Goal: Information Seeking & Learning: Find specific fact

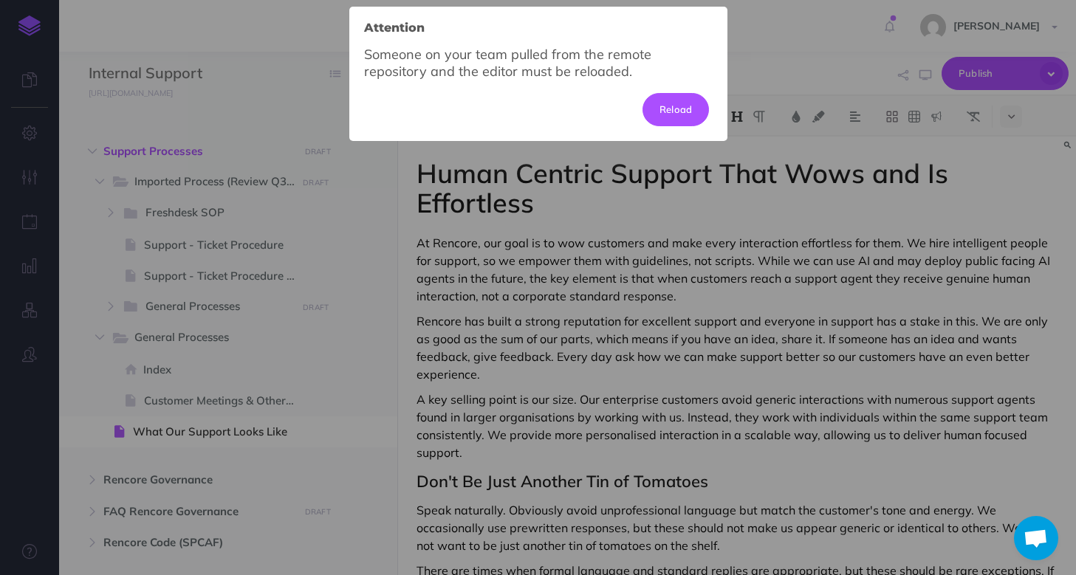
select select "null"
click at [665, 109] on button "Reload" at bounding box center [675, 109] width 67 height 32
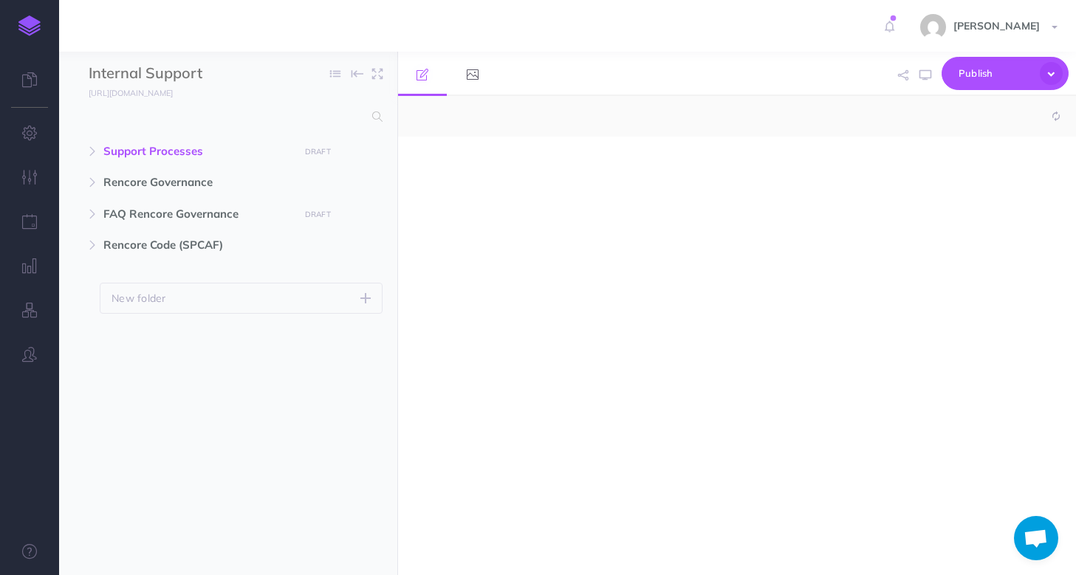
select select "null"
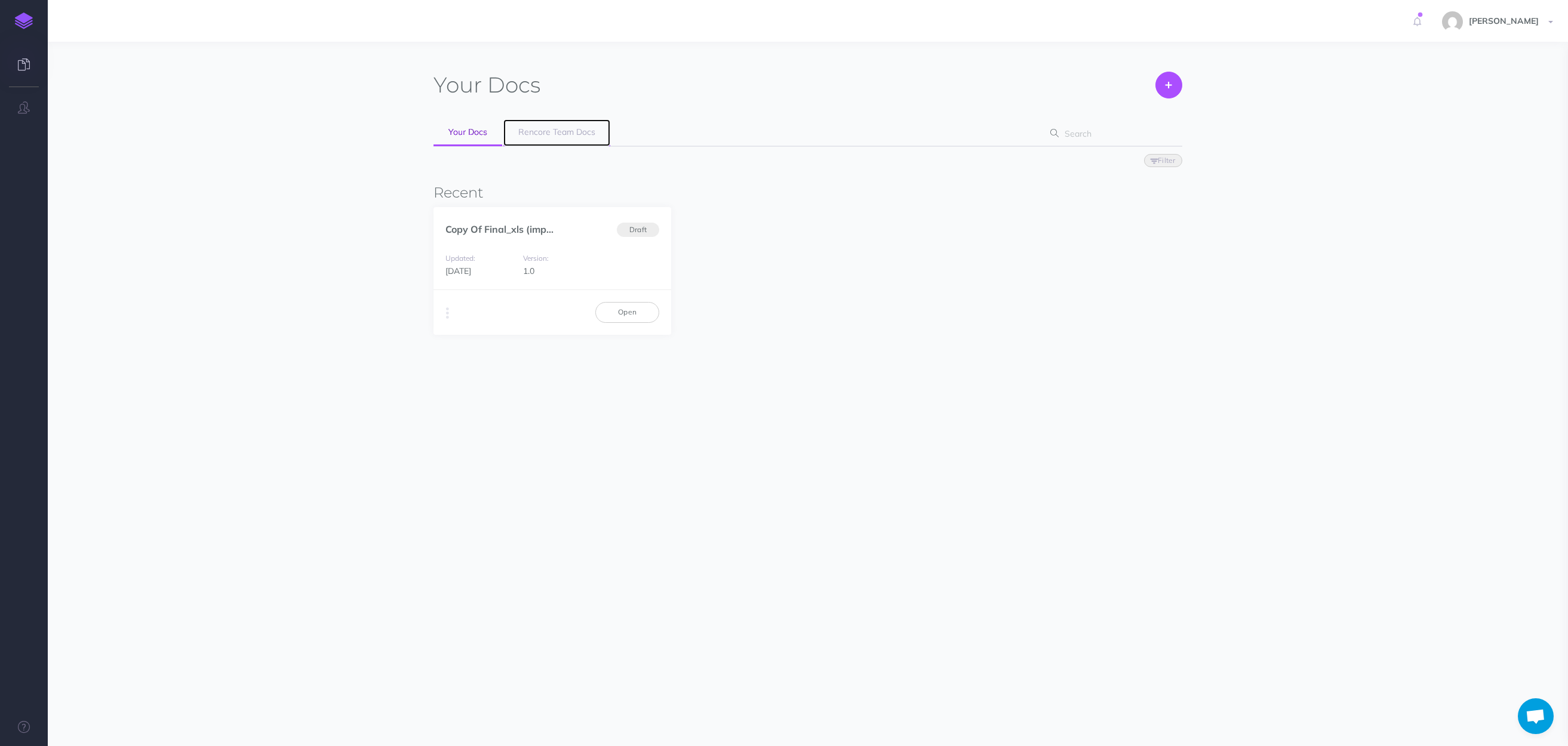
click at [539, 133] on span "Rencore Team Docs" at bounding box center [556, 132] width 77 height 11
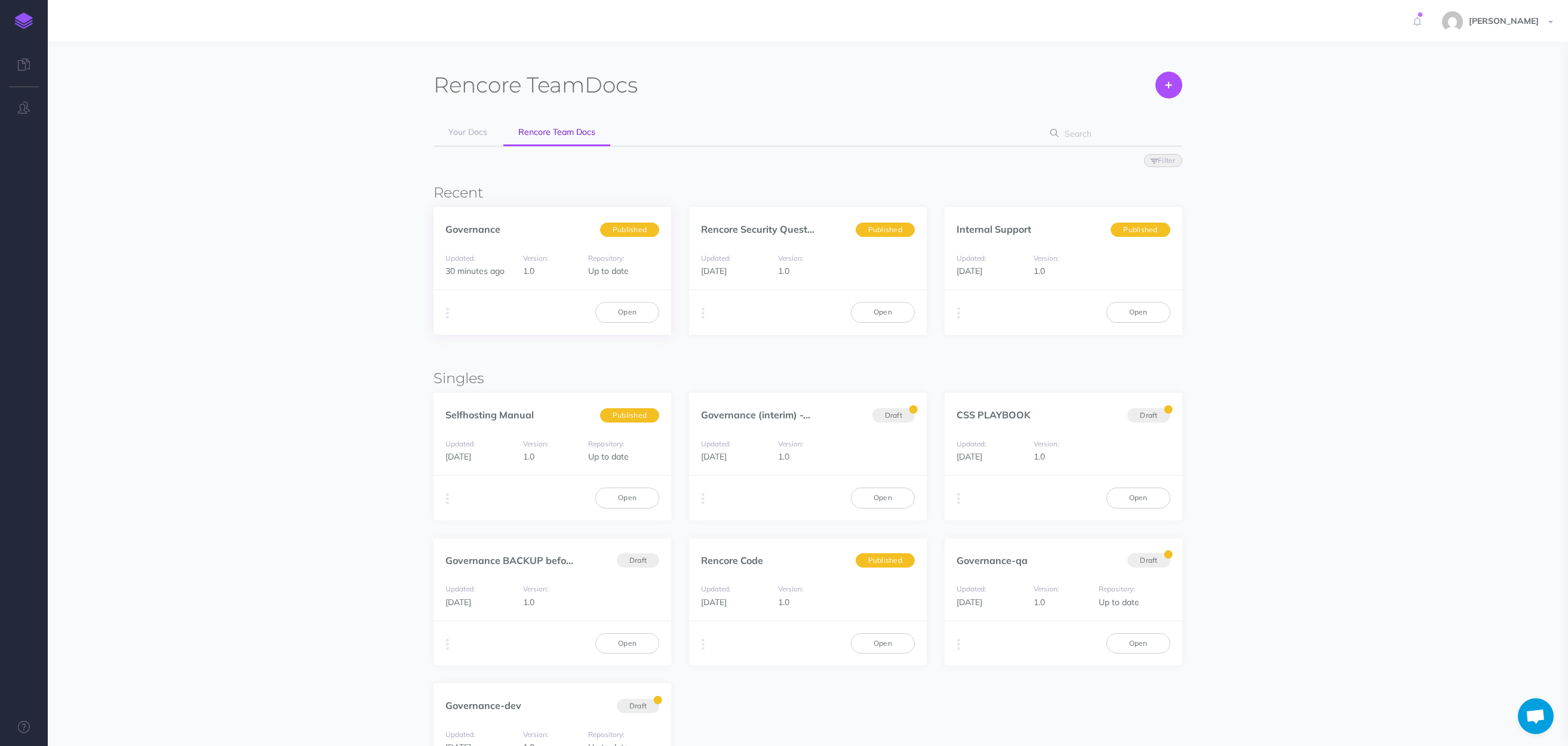
click at [625, 323] on div "Duplicate Export PDF Beta Markdown Beta Advanced Archive Open" at bounding box center [552, 311] width 238 height 44
click at [625, 314] on link "Open" at bounding box center [627, 312] width 64 height 20
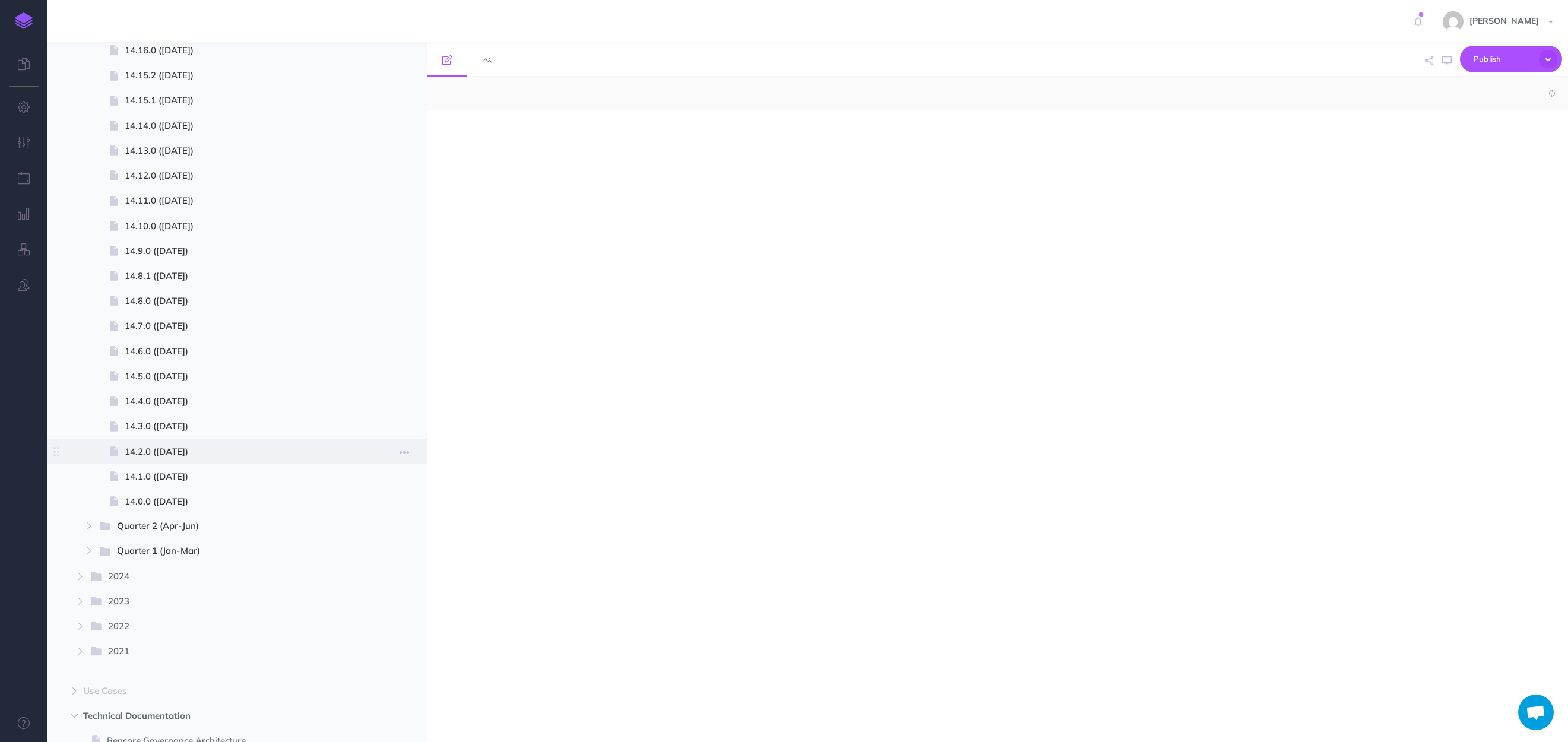
select select "null"
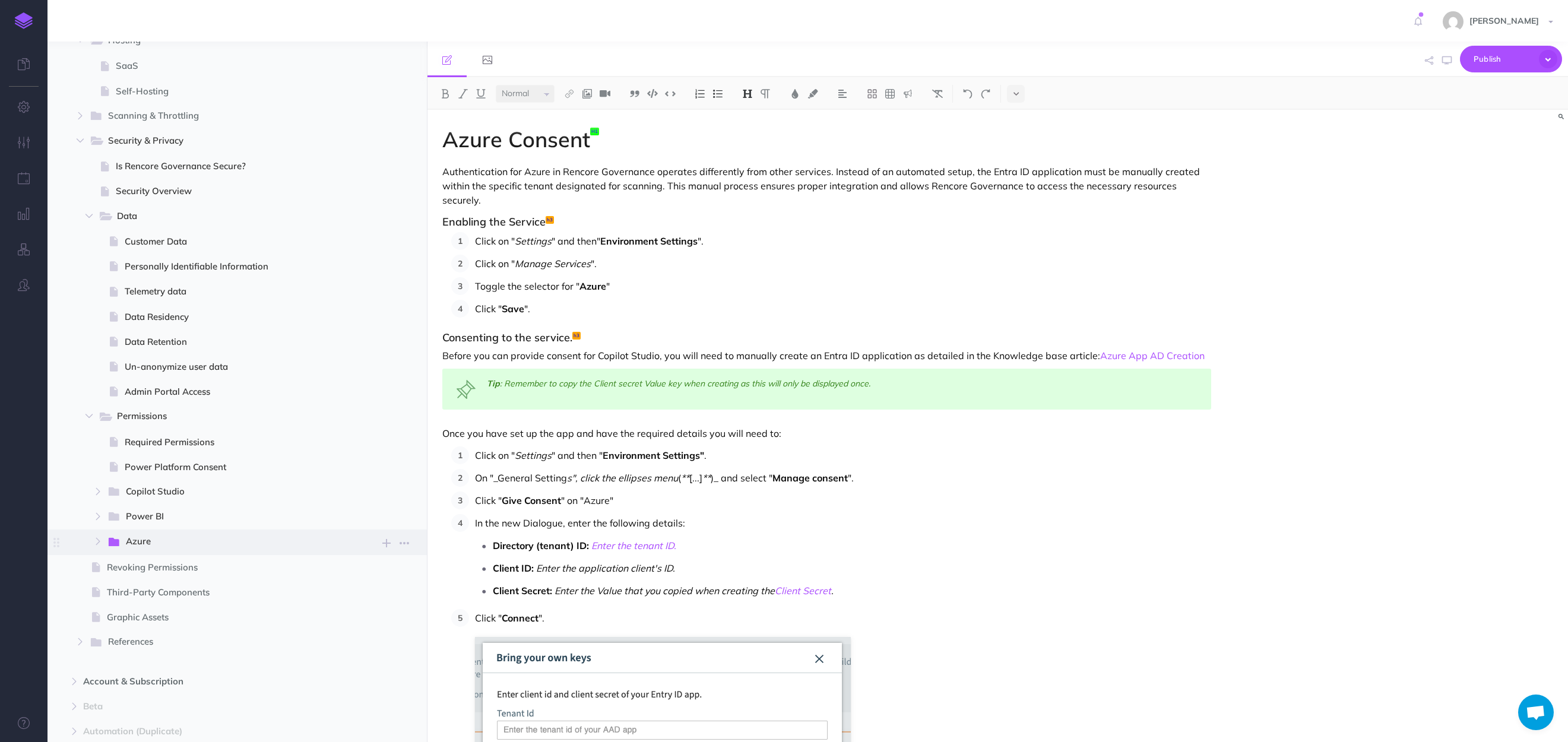
scroll to position [1352, 0]
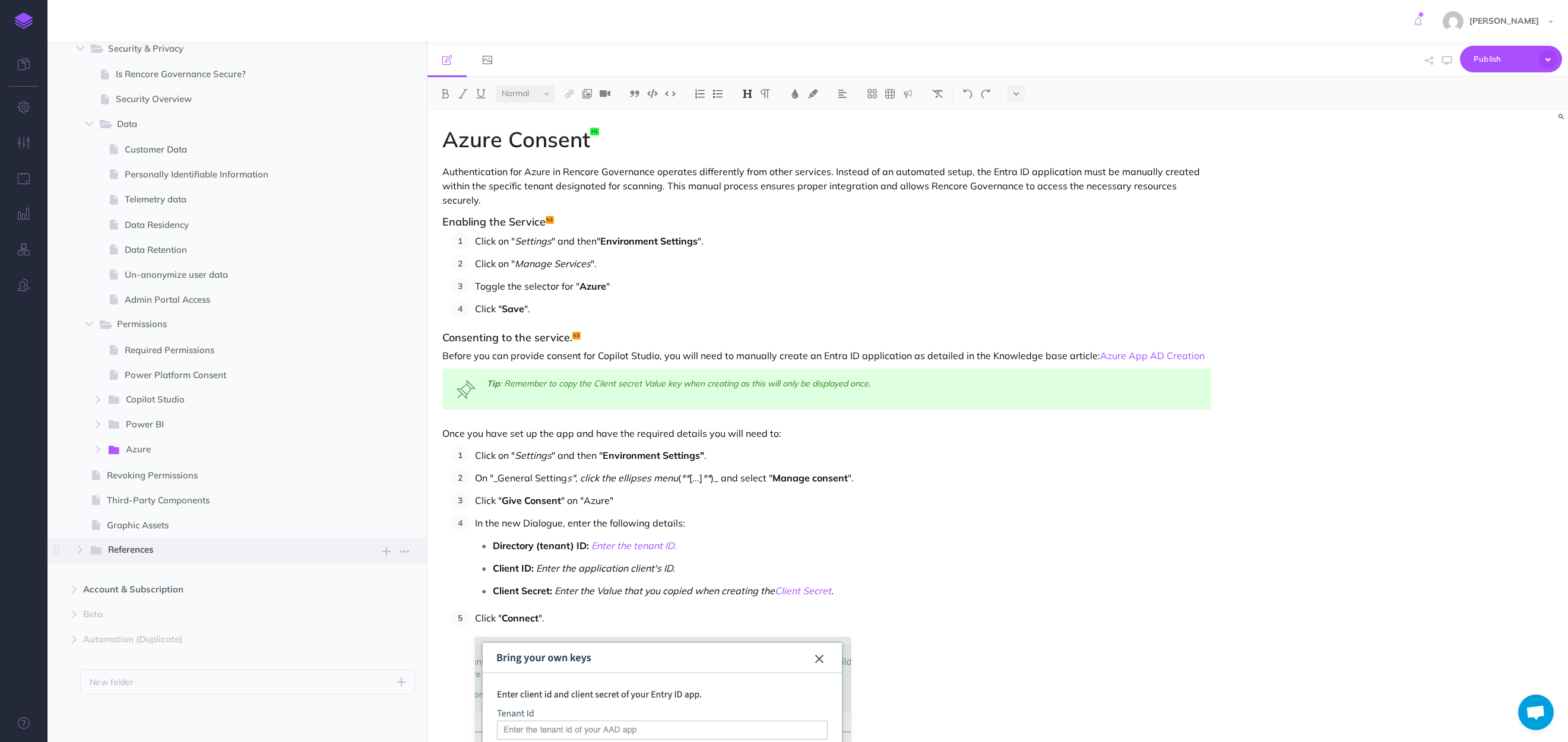
click at [142, 545] on span "References" at bounding box center [223, 550] width 230 height 15
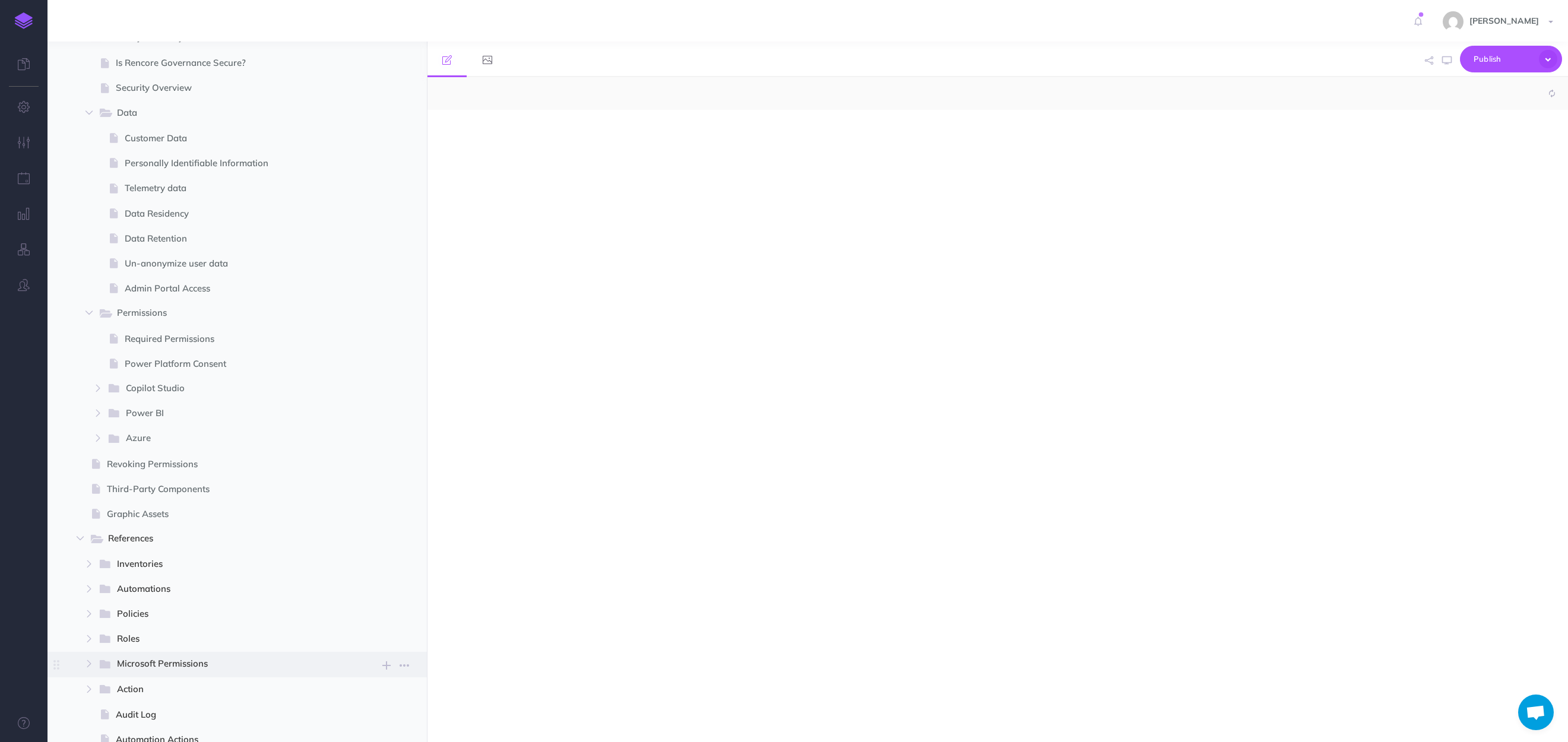
select select "null"
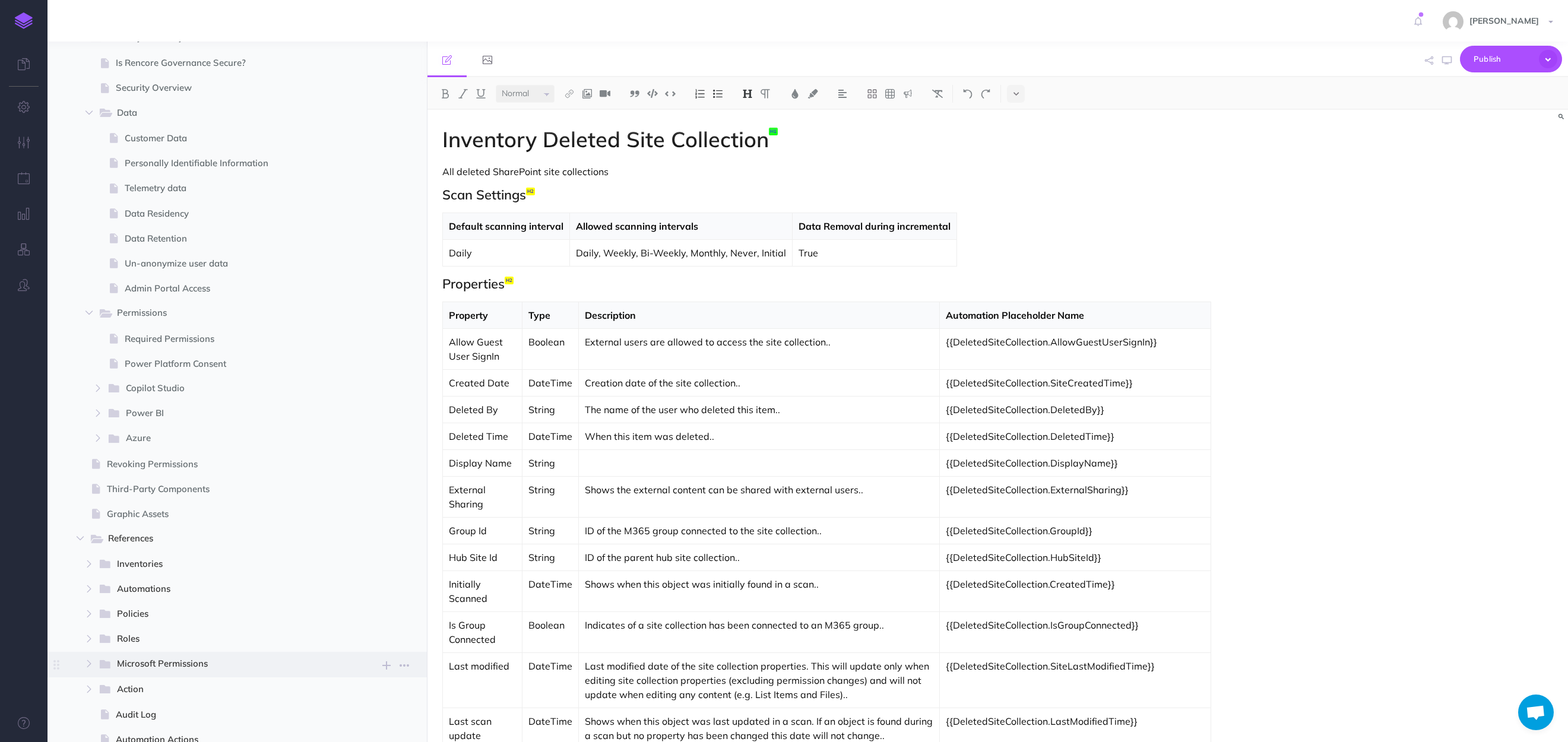
scroll to position [1375, 0]
click at [178, 654] on span "Microsoft Permissions" at bounding box center [227, 652] width 221 height 15
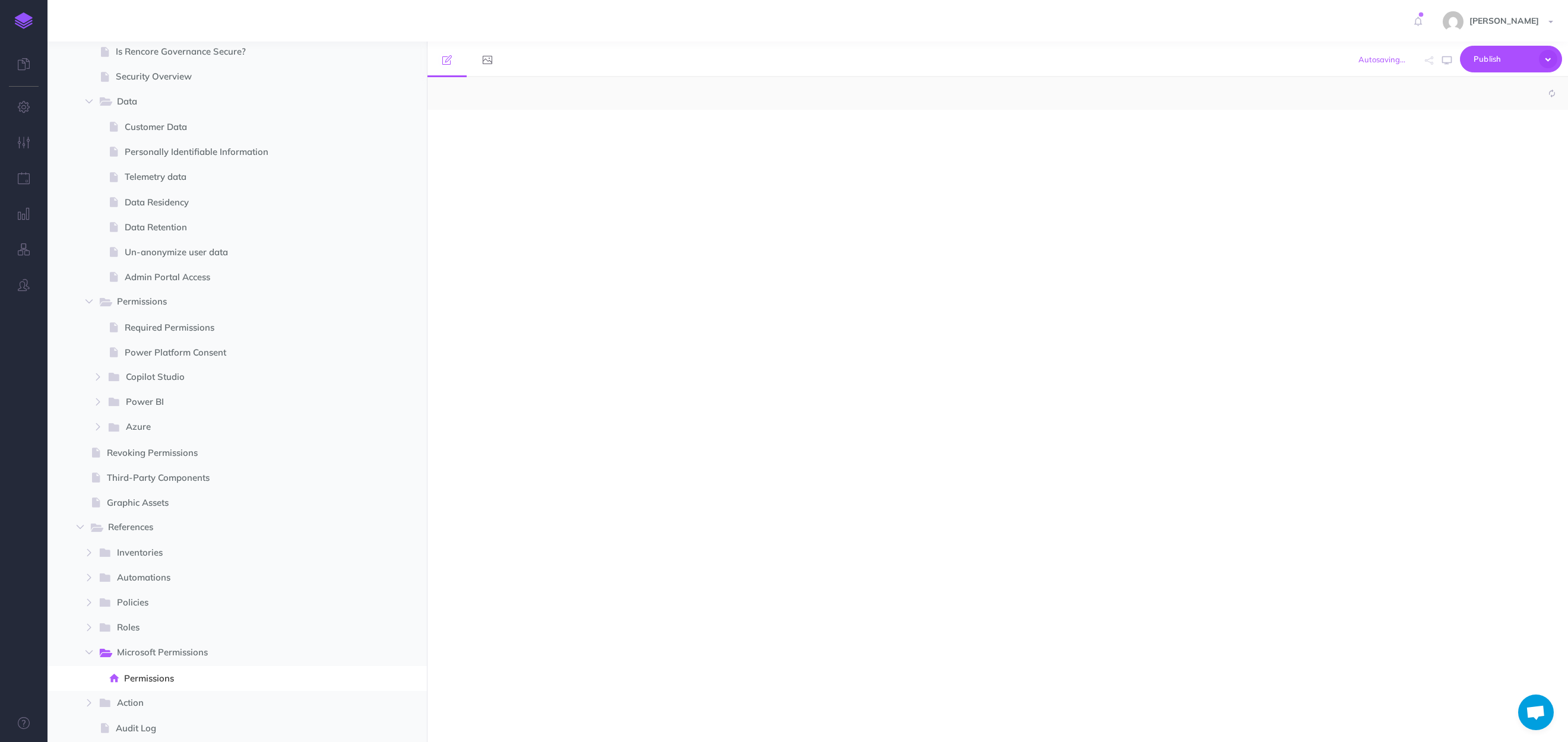
select select "null"
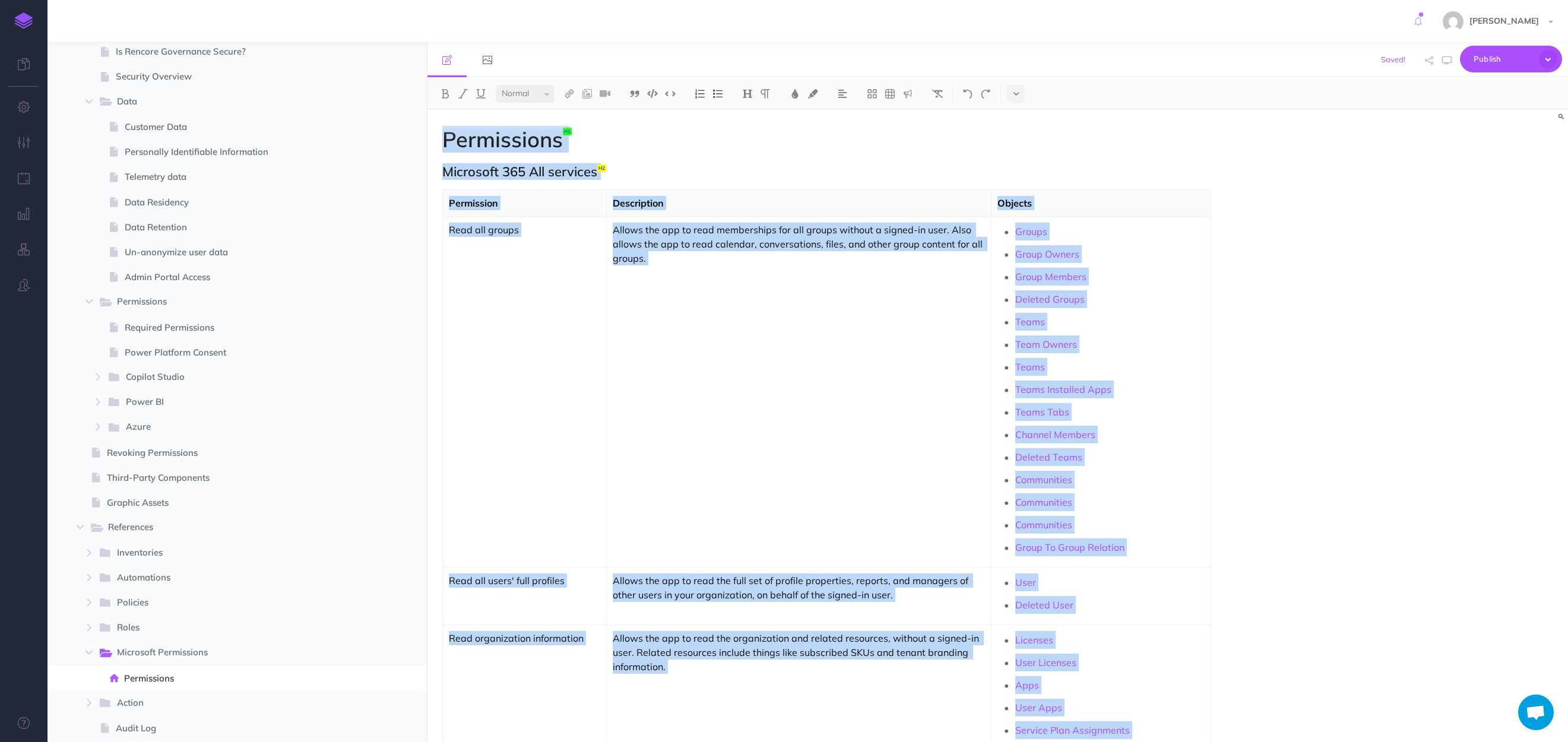
copy div "Permissions Microsoft 365 All services Permission Description Objects Read all …"
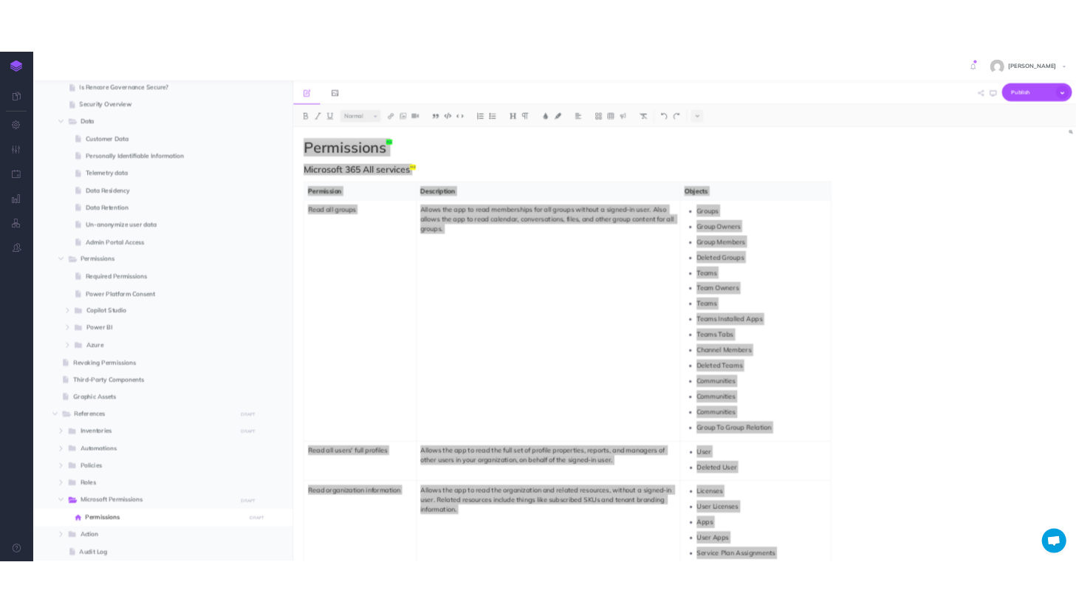
scroll to position [1710, 0]
